Goal: Find specific page/section: Find specific page/section

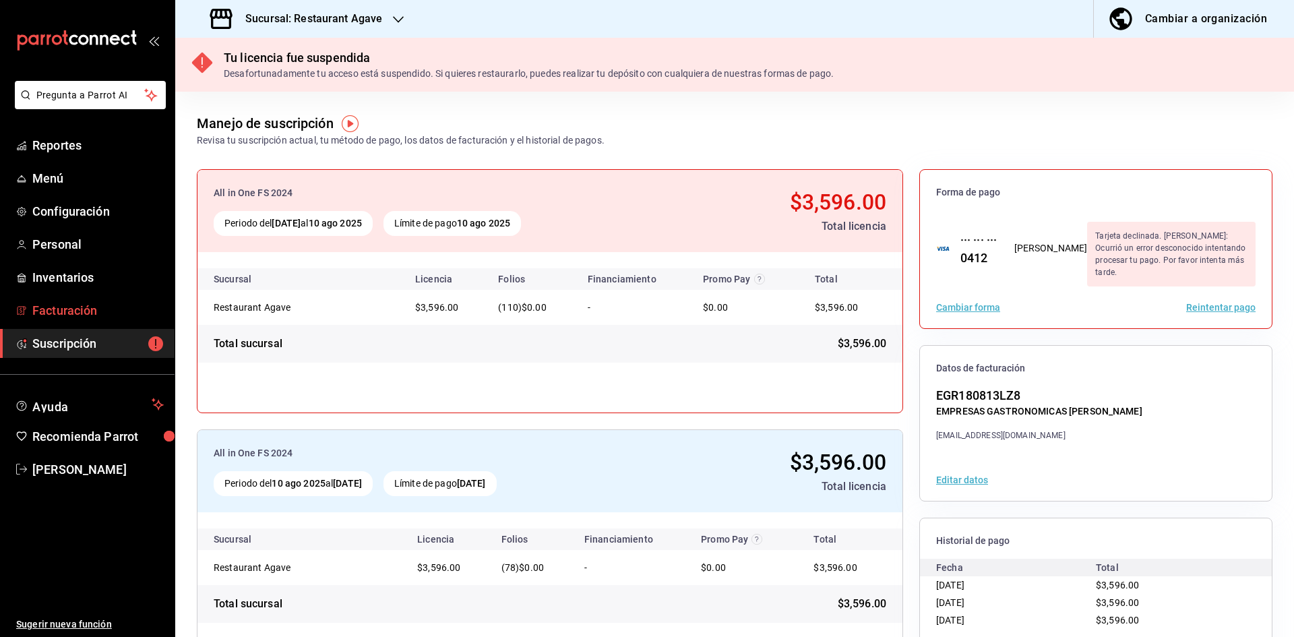
drag, startPoint x: 0, startPoint y: 0, endPoint x: 86, endPoint y: 308, distance: 319.8
click at [86, 308] on span "Facturación" at bounding box center [97, 310] width 131 height 18
click at [80, 201] on link "Configuración" at bounding box center [87, 211] width 175 height 29
